Goal: Find specific page/section: Find specific page/section

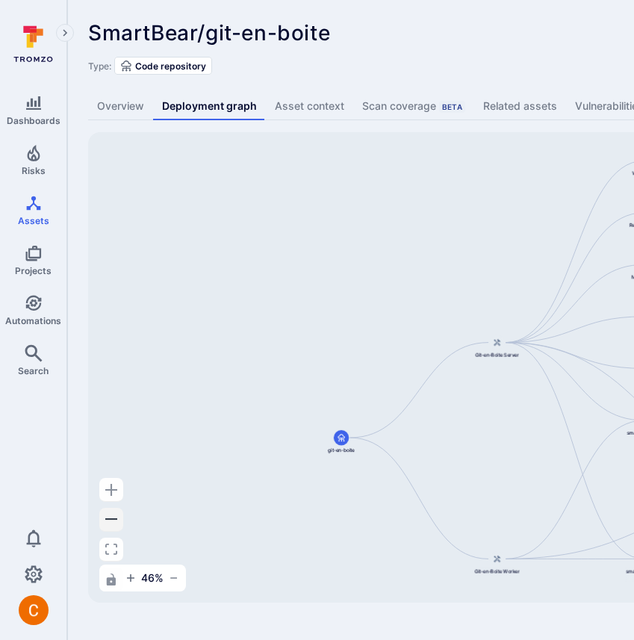
click at [113, 511] on button "Zoom Out" at bounding box center [111, 519] width 24 height 24
click at [114, 496] on button "Zoom In" at bounding box center [111, 490] width 24 height 24
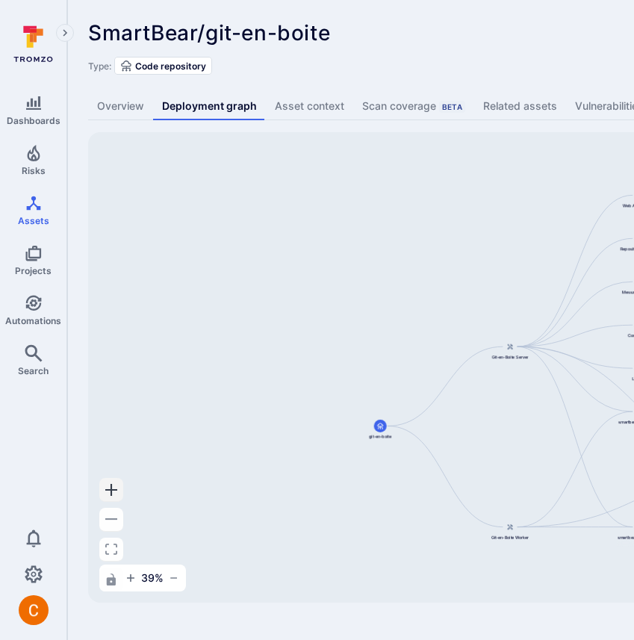
click at [114, 496] on button "Zoom In" at bounding box center [111, 490] width 24 height 24
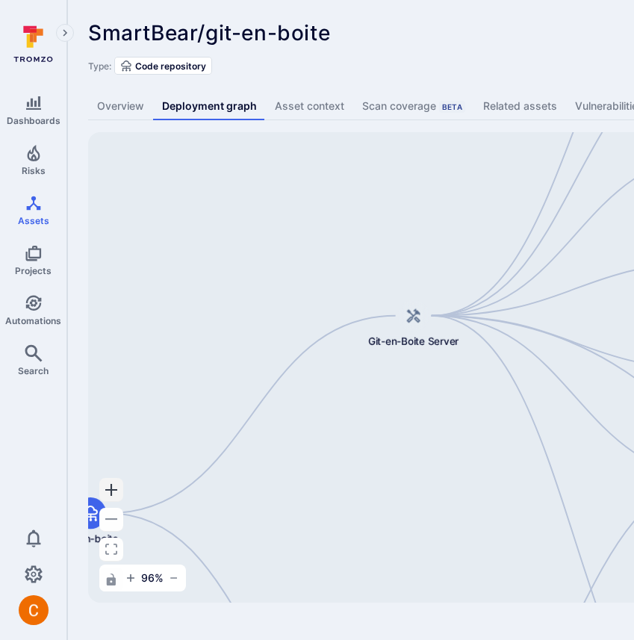
click at [114, 496] on button "Zoom In" at bounding box center [111, 490] width 24 height 24
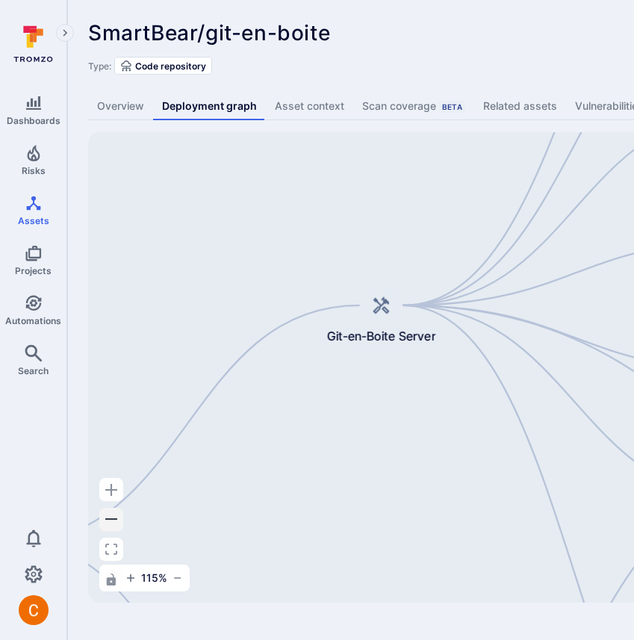
click at [107, 518] on icon "Zoom Out" at bounding box center [111, 518] width 12 height 1
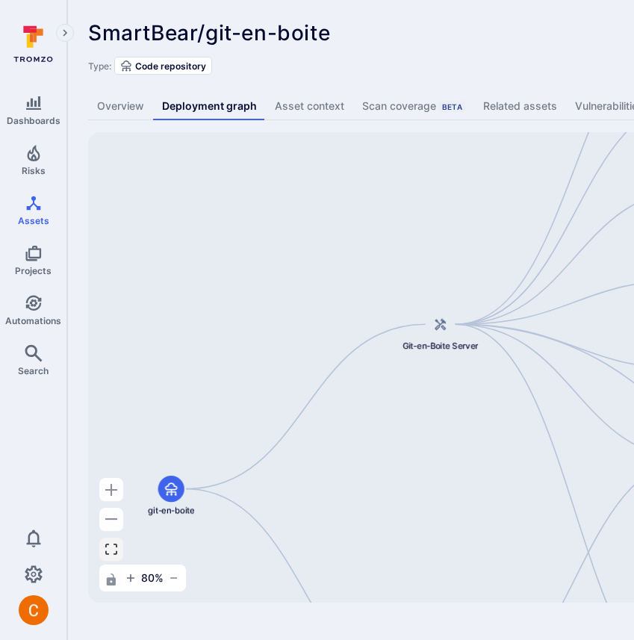
click at [107, 544] on icon "Fit View" at bounding box center [111, 548] width 12 height 11
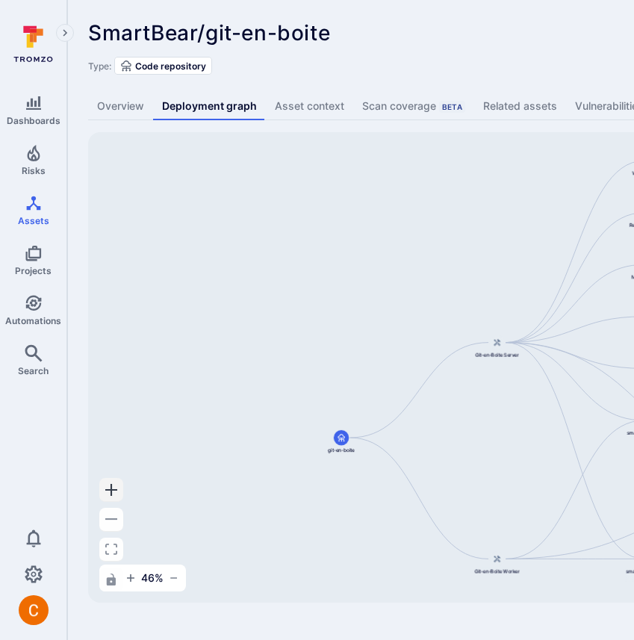
click at [115, 487] on icon "Zoom In" at bounding box center [111, 490] width 12 height 12
click at [115, 516] on button "Zoom Out" at bounding box center [111, 519] width 24 height 24
click at [178, 584] on button "button" at bounding box center [174, 578] width 18 height 18
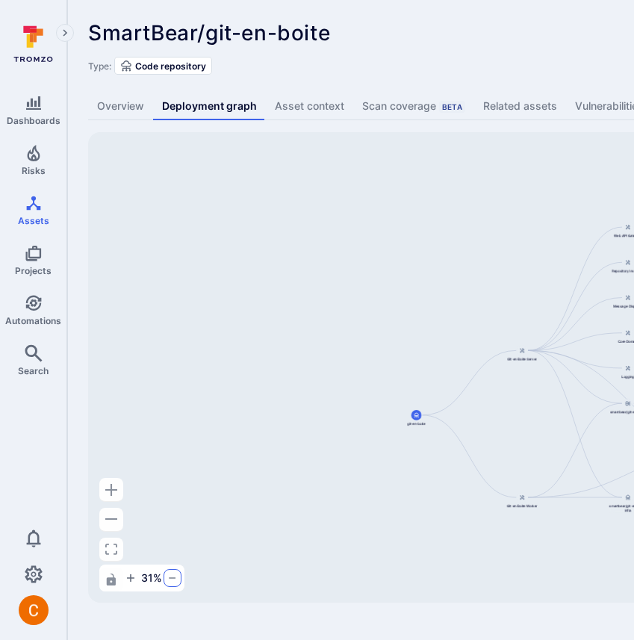
click at [178, 584] on button "button" at bounding box center [172, 578] width 18 height 18
click at [178, 584] on button "button" at bounding box center [174, 578] width 18 height 18
click at [178, 584] on button "button" at bounding box center [172, 578] width 18 height 18
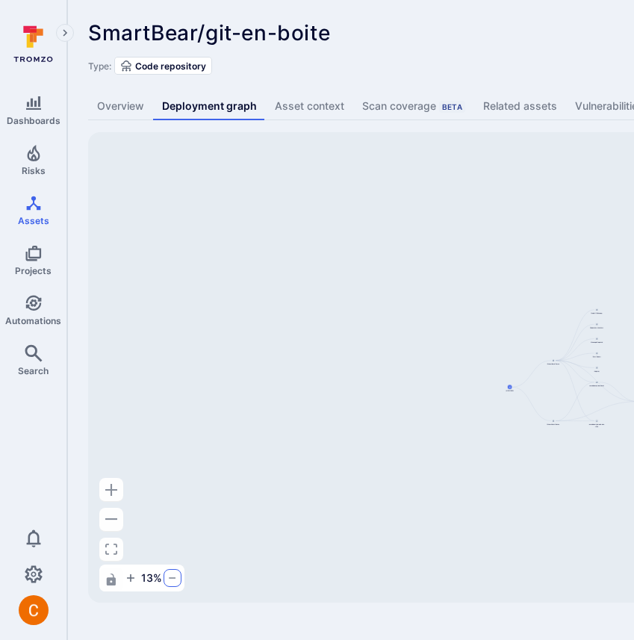
click at [178, 584] on button "button" at bounding box center [172, 578] width 18 height 18
click at [178, 584] on div "9 %" at bounding box center [139, 577] width 80 height 27
drag, startPoint x: 400, startPoint y: 484, endPoint x: 181, endPoint y: 461, distance: 220.6
click at [181, 461] on div "git-en-boite-server smartbear/git-en-boite Git-en-Boite Server git-en-boite Git…" at bounding box center [574, 367] width 973 height 470
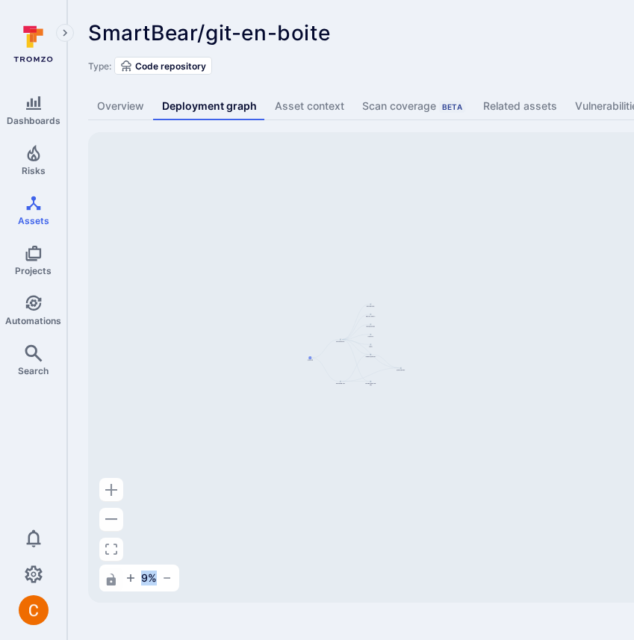
click at [173, 587] on div "9 %" at bounding box center [139, 577] width 80 height 27
click at [173, 585] on div "9 %" at bounding box center [139, 577] width 80 height 27
click at [168, 579] on icon "button" at bounding box center [167, 578] width 12 height 12
click at [168, 579] on icon "button" at bounding box center [166, 578] width 12 height 12
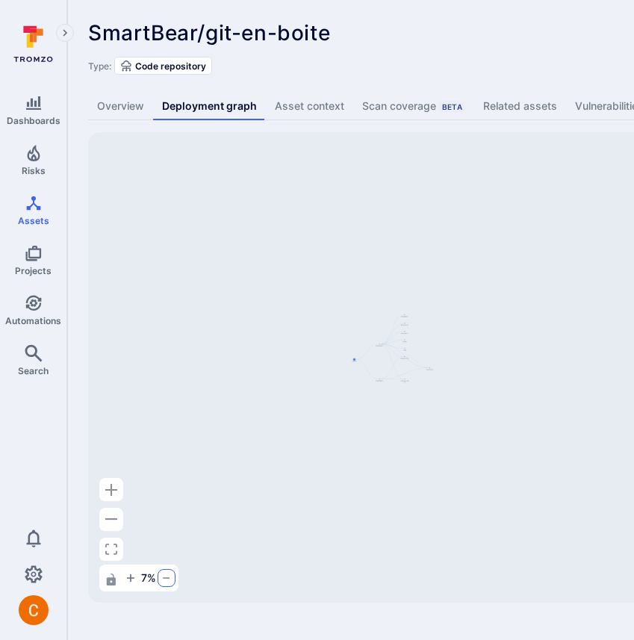
click at [168, 579] on icon "button" at bounding box center [166, 578] width 12 height 12
click at [112, 543] on button "Fit View" at bounding box center [111, 549] width 24 height 24
click at [446, 41] on div "SmartBear/git-en-boite ... Show more" at bounding box center [464, 33] width 752 height 24
click at [171, 581] on icon "button" at bounding box center [174, 578] width 12 height 12
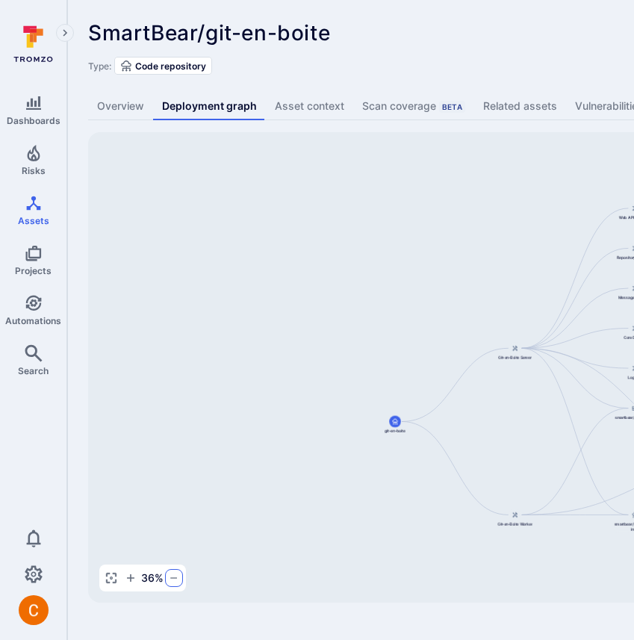
click at [171, 581] on icon "button" at bounding box center [174, 578] width 12 height 12
click at [171, 581] on icon "button" at bounding box center [173, 578] width 12 height 12
click at [171, 581] on icon "button" at bounding box center [174, 578] width 12 height 12
click at [171, 581] on icon "button" at bounding box center [172, 578] width 12 height 12
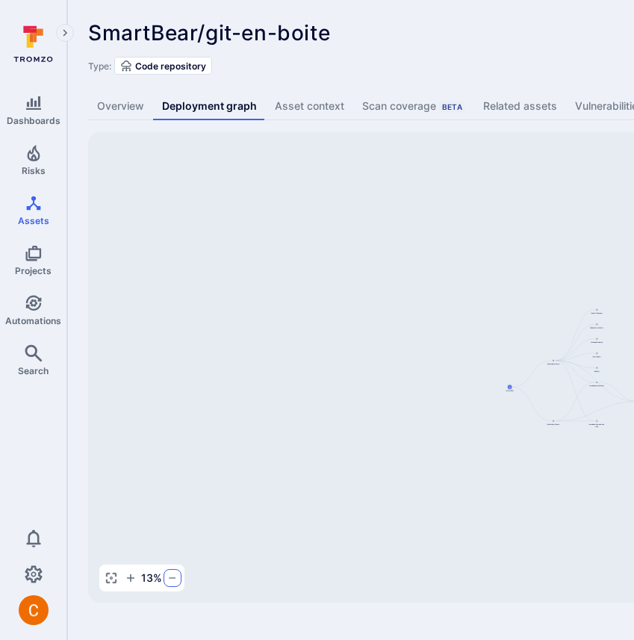
click at [171, 581] on icon "button" at bounding box center [172, 578] width 12 height 12
click at [171, 581] on icon "button" at bounding box center [171, 578] width 12 height 12
click at [171, 581] on icon "button" at bounding box center [166, 578] width 12 height 12
click at [171, 581] on icon "button" at bounding box center [167, 578] width 12 height 12
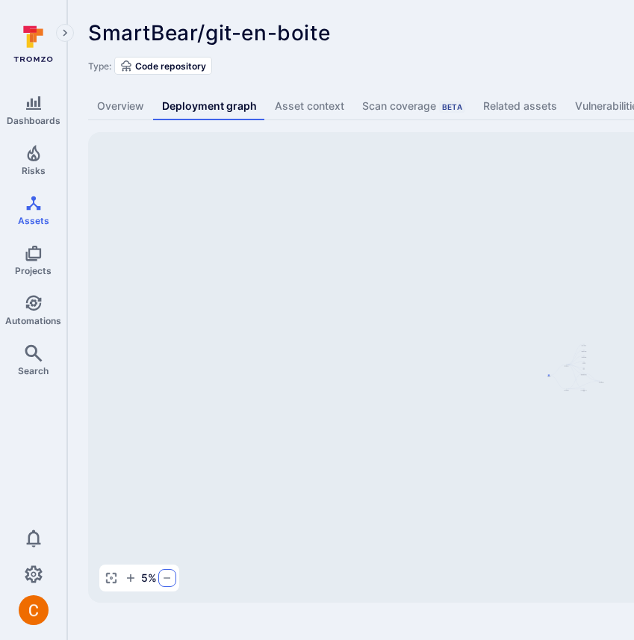
click at [171, 581] on icon "button" at bounding box center [167, 578] width 12 height 12
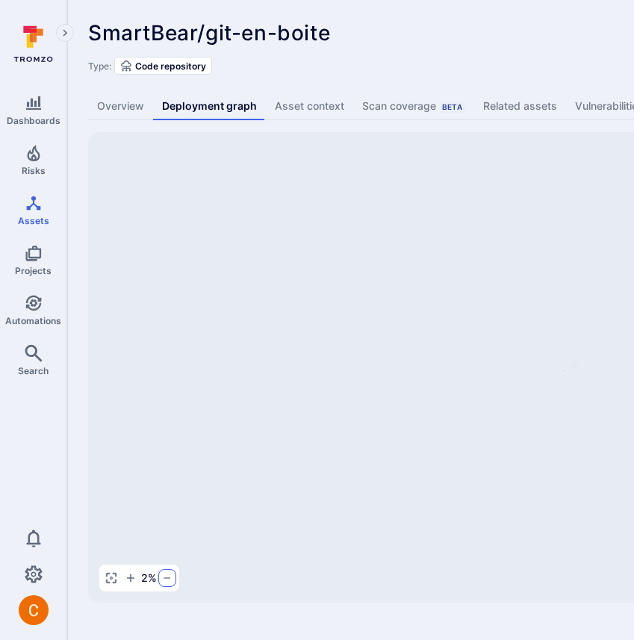
click at [171, 581] on icon "button" at bounding box center [167, 578] width 12 height 12
click at [171, 581] on button "button" at bounding box center [167, 578] width 18 height 18
click at [171, 581] on button "button" at bounding box center [166, 578] width 18 height 18
